Goal: Find contact information: Find contact information

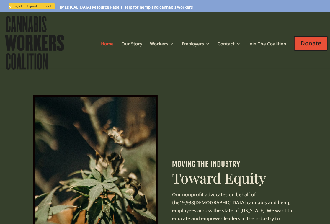
click at [23, 41] on img at bounding box center [35, 42] width 62 height 57
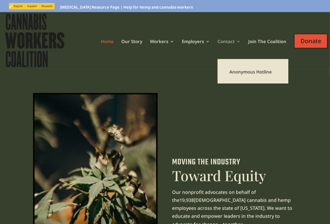
click at [228, 42] on link "Contact" at bounding box center [229, 49] width 23 height 20
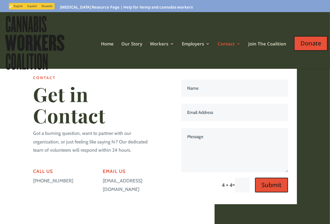
scroll to position [23, 0]
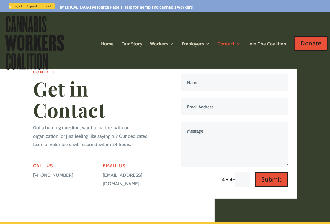
drag, startPoint x: 103, startPoint y: 146, endPoint x: 132, endPoint y: 155, distance: 30.8
click at [132, 171] on p "[EMAIL_ADDRESS][DOMAIN_NAME]" at bounding box center [130, 179] width 55 height 17
copy p "[EMAIL_ADDRESS][DOMAIN_NAME]"
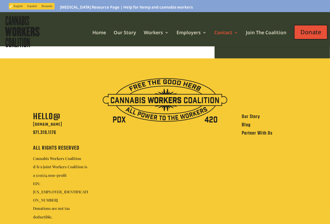
scroll to position [164, 0]
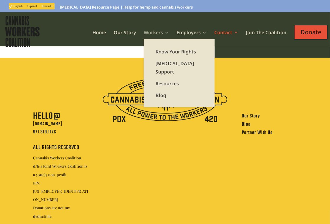
click at [150, 35] on link "Workers" at bounding box center [156, 34] width 25 height 9
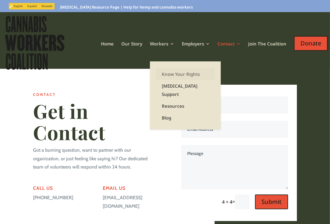
click at [171, 74] on link "Know Your Rights" at bounding box center [185, 74] width 59 height 12
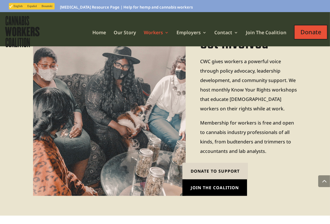
scroll to position [606, 0]
click at [258, 32] on link "Join The Coalition" at bounding box center [266, 34] width 40 height 9
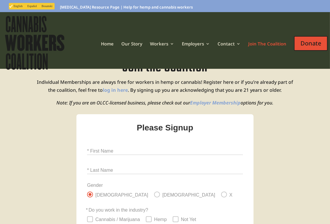
scroll to position [23, 0]
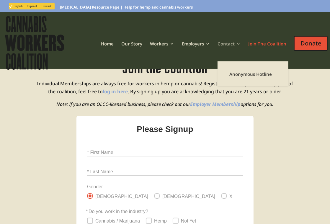
click at [233, 43] on link "Contact" at bounding box center [229, 52] width 23 height 20
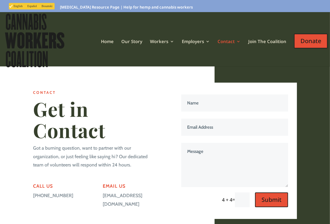
click at [233, 43] on link "Contact" at bounding box center [229, 49] width 23 height 20
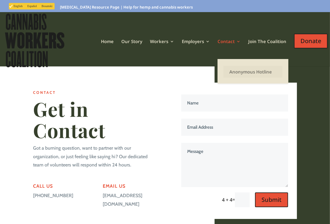
click at [243, 73] on link "Anonymous Hotline" at bounding box center [252, 72] width 59 height 12
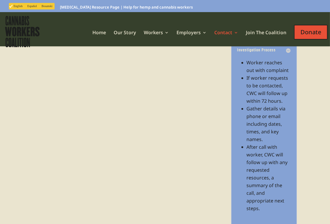
scroll to position [117, 0]
